Goal: Transaction & Acquisition: Download file/media

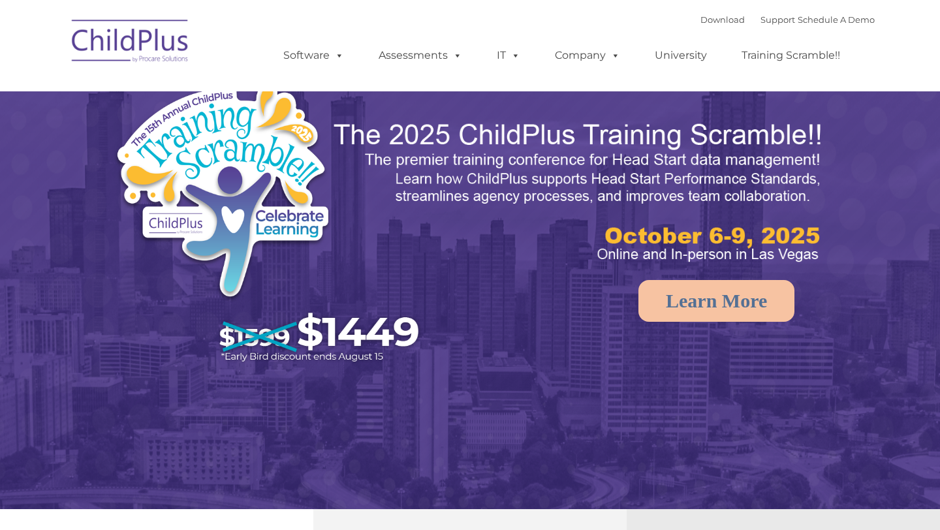
select select "MEDIUM"
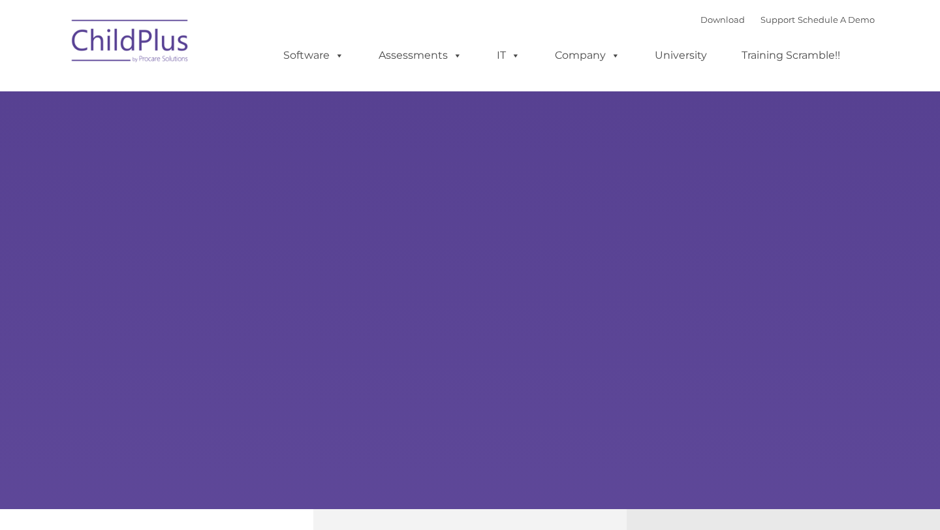
type input ""
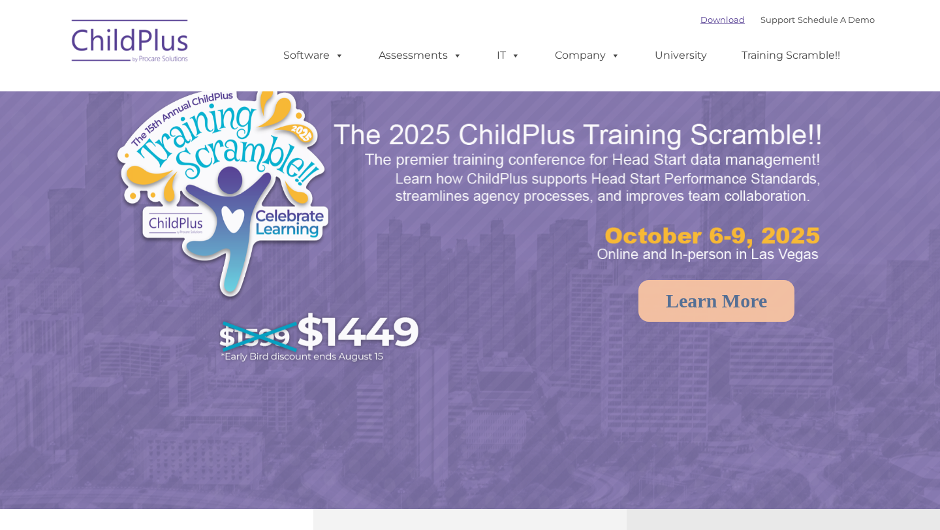
select select "MEDIUM"
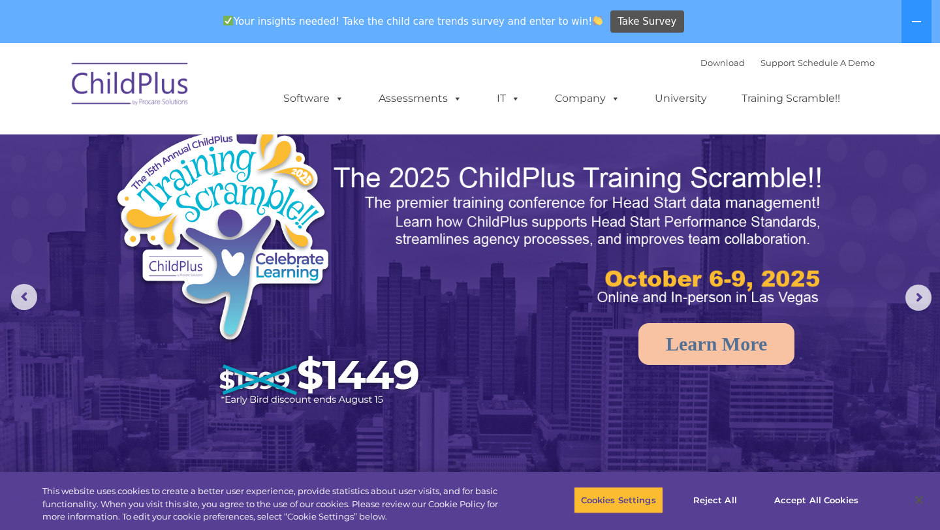
click at [165, 101] on img at bounding box center [130, 86] width 131 height 65
click at [627, 494] on button "Cookies Settings" at bounding box center [618, 499] width 89 height 27
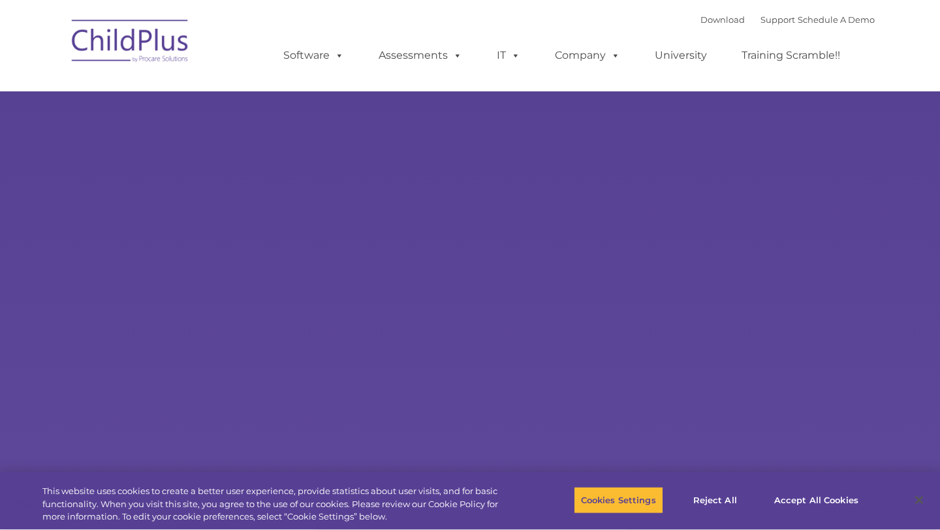
type input ""
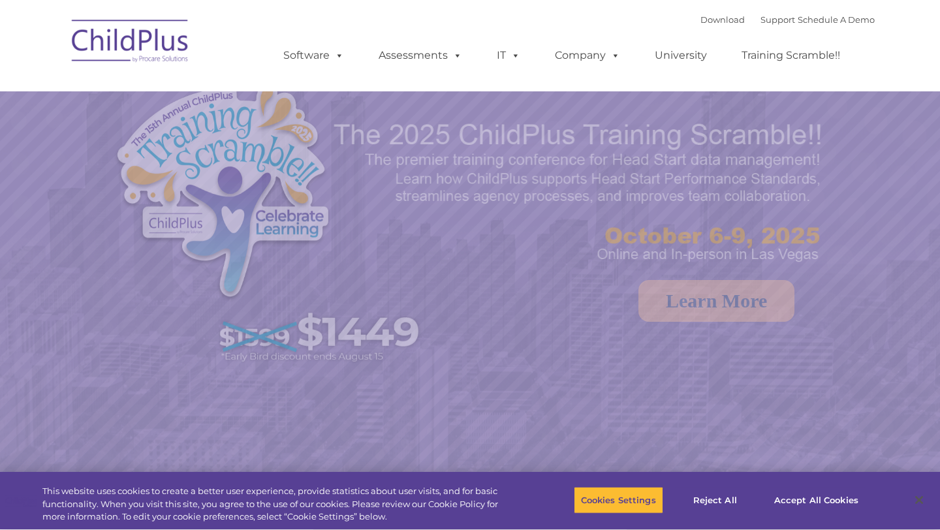
select select "MEDIUM"
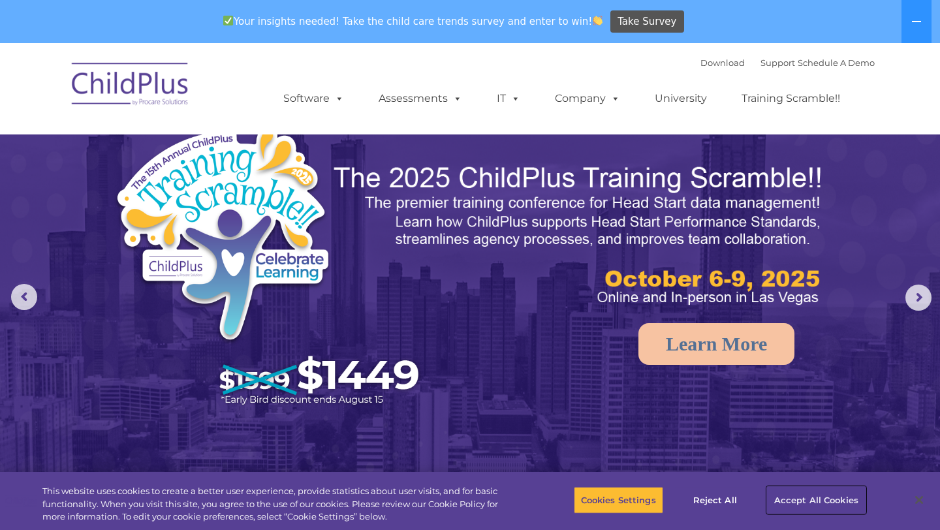
click at [785, 503] on button "Accept All Cookies" at bounding box center [816, 499] width 99 height 27
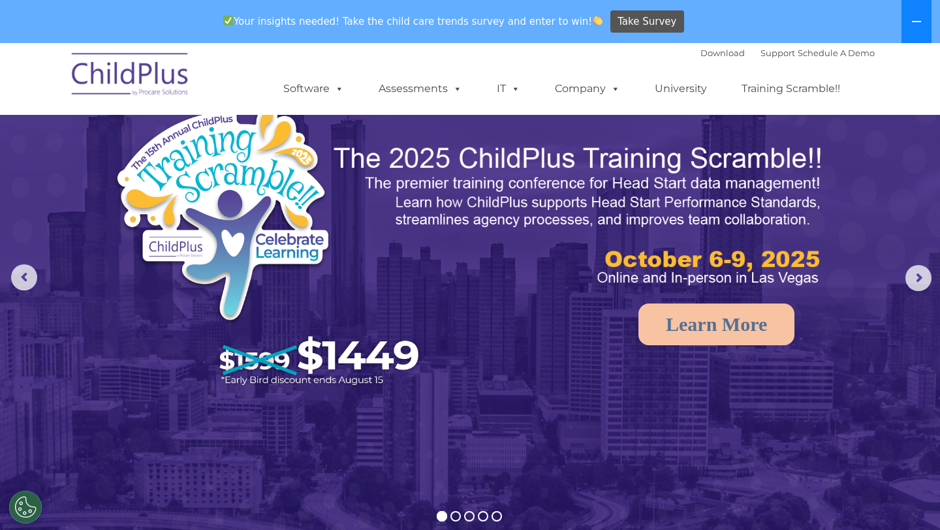
click at [918, 24] on icon at bounding box center [916, 21] width 10 height 10
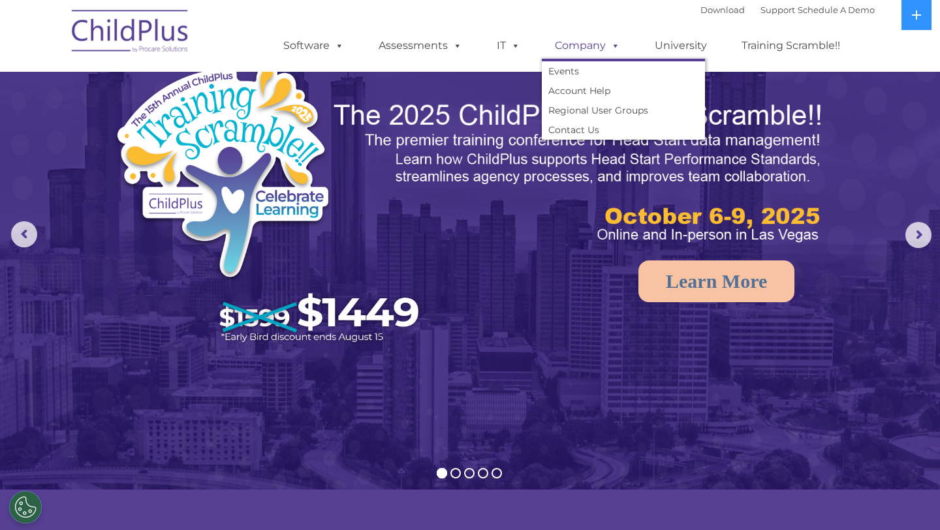
click at [593, 55] on link "Company" at bounding box center [587, 46] width 91 height 26
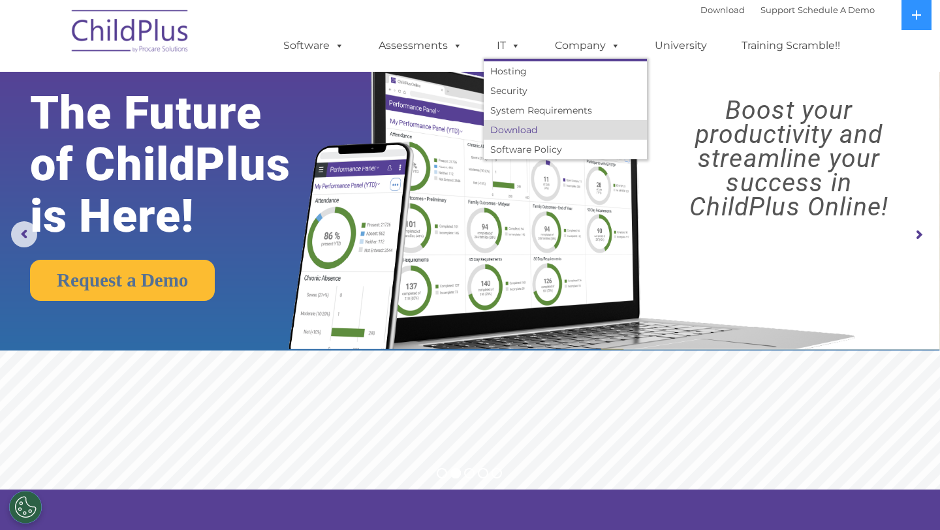
click at [510, 133] on link "Download" at bounding box center [565, 130] width 163 height 20
